Goal: Task Accomplishment & Management: Use online tool/utility

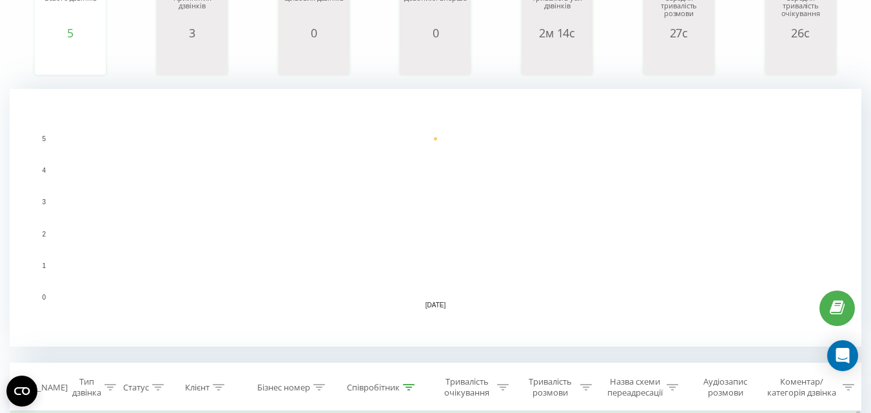
scroll to position [387, 0]
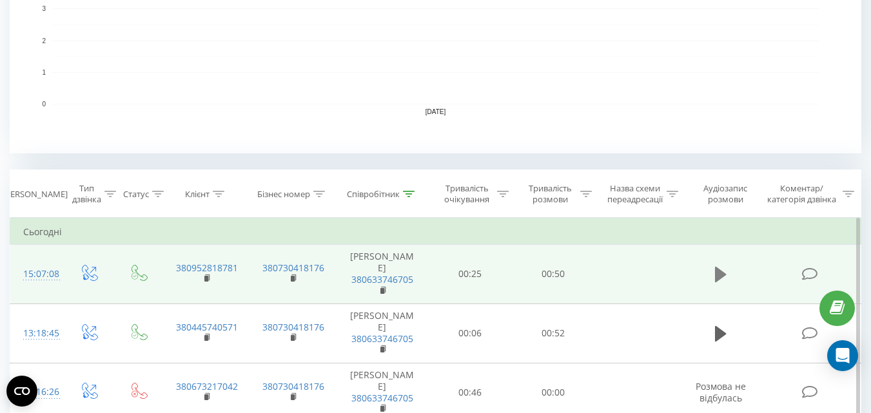
click at [716, 275] on icon at bounding box center [721, 274] width 12 height 15
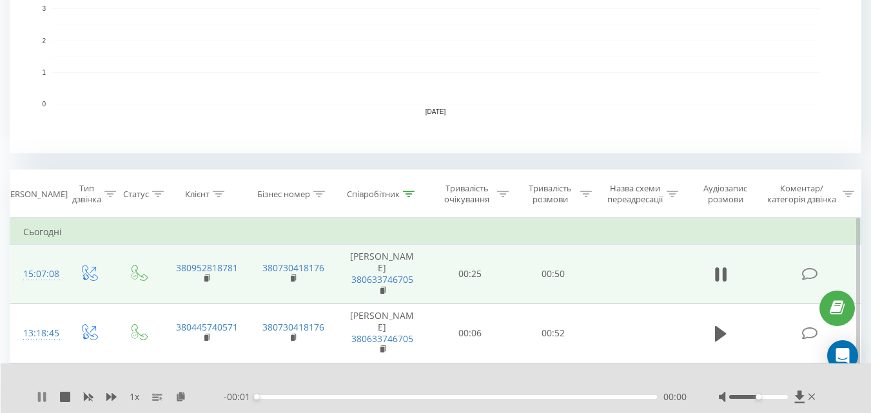
click at [40, 399] on icon at bounding box center [39, 397] width 3 height 10
click at [181, 397] on icon at bounding box center [180, 396] width 11 height 9
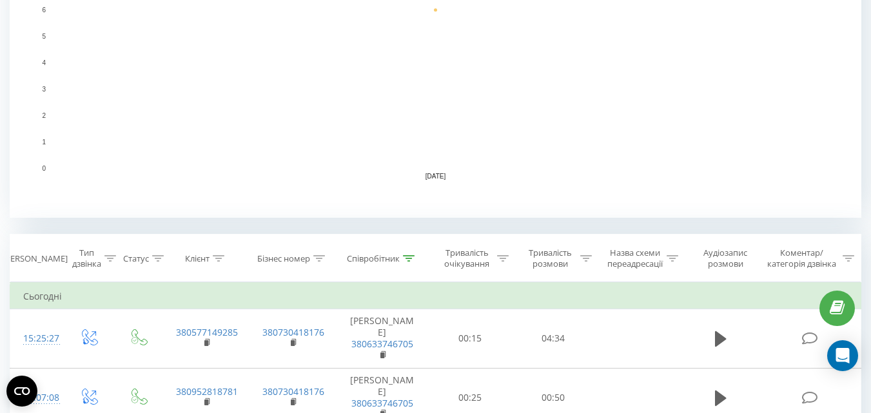
scroll to position [387, 0]
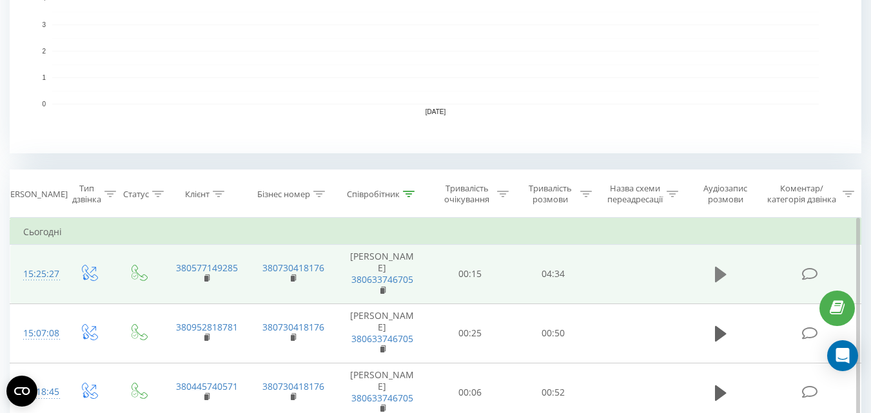
click at [719, 274] on icon at bounding box center [721, 274] width 12 height 15
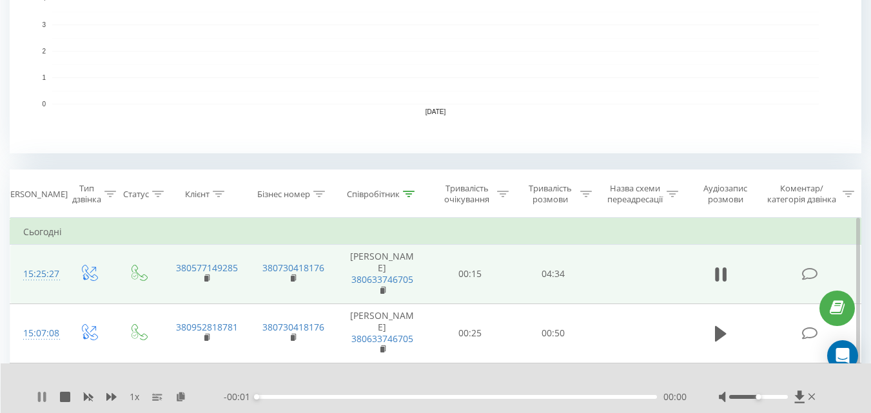
click at [43, 396] on icon at bounding box center [42, 397] width 10 height 10
click at [182, 399] on icon at bounding box center [180, 396] width 11 height 9
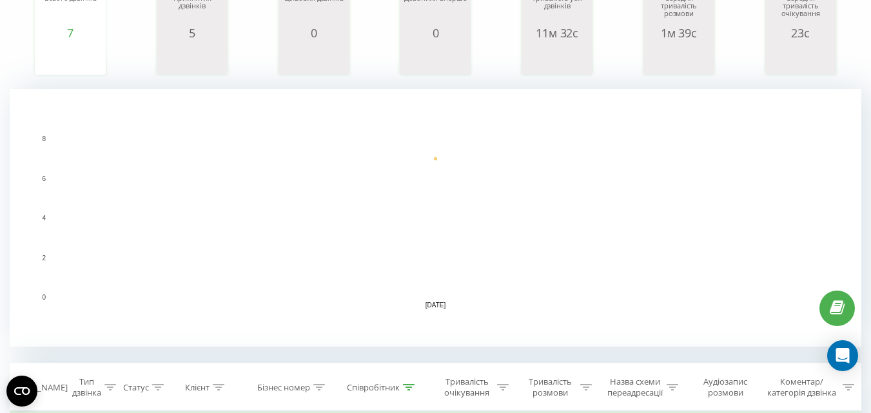
scroll to position [387, 0]
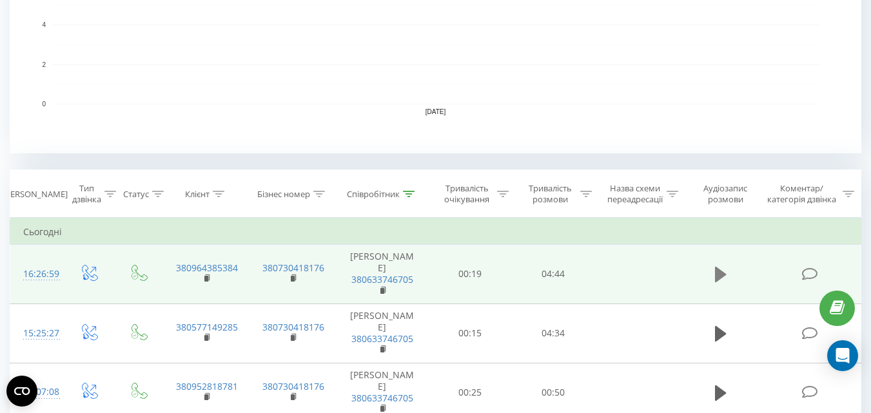
click at [719, 274] on icon at bounding box center [721, 274] width 12 height 15
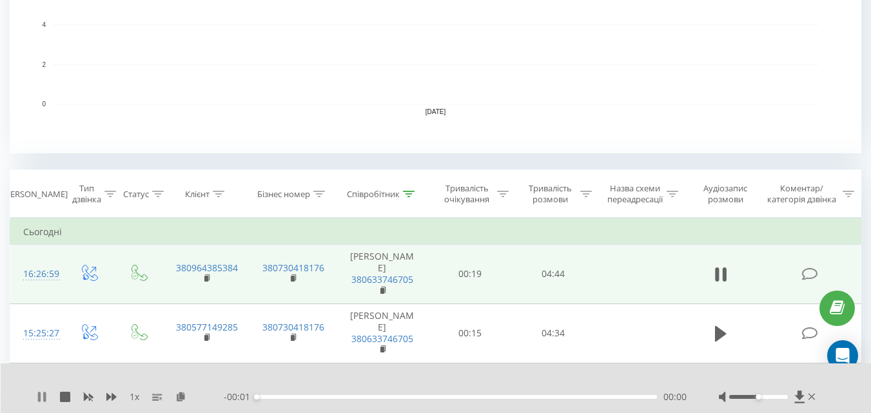
click at [43, 400] on icon at bounding box center [42, 397] width 10 height 10
click at [183, 396] on icon at bounding box center [180, 396] width 11 height 9
